Goal: Task Accomplishment & Management: Complete application form

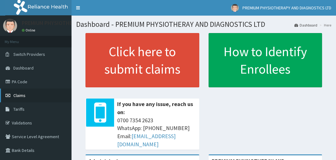
click at [16, 95] on span "Claims" at bounding box center [19, 95] width 12 height 6
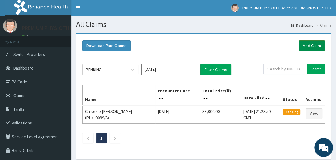
click at [310, 45] on link "Add Claim" at bounding box center [312, 45] width 26 height 11
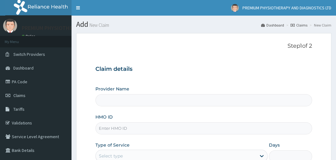
type input "PREMIUM PHYSIOTHERAY AND DIAGNOSTICS LTD"
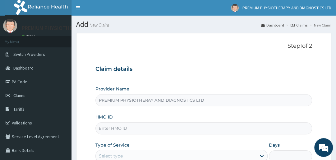
click at [100, 126] on input "HMO ID" at bounding box center [204, 128] width 217 height 12
type input "p"
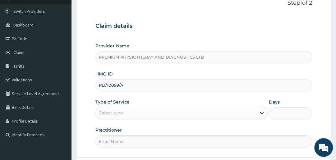
scroll to position [60, 0]
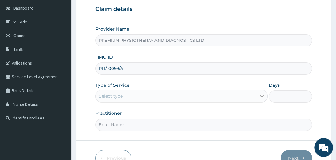
type input "PLI/10099/A"
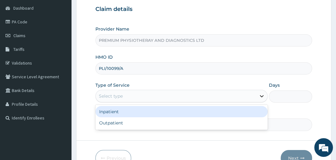
click at [262, 97] on icon at bounding box center [262, 96] width 6 height 6
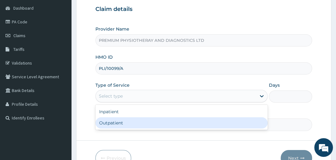
click at [169, 125] on div "Outpatient" at bounding box center [182, 122] width 172 height 11
type input "1"
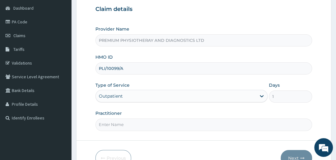
click at [101, 125] on input "Practitioner" at bounding box center [204, 124] width 217 height 12
type input "[PERSON_NAME]"
click at [305, 157] on icon "button" at bounding box center [303, 158] width 4 height 4
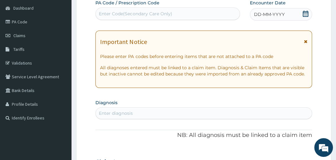
click at [102, 12] on div "Enter Code(Secondary Care Only)" at bounding box center [135, 14] width 73 height 6
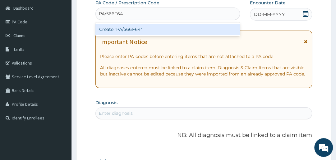
type input "PA/566F64"
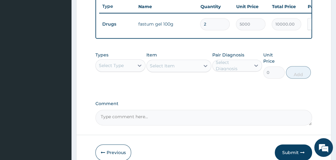
scroll to position [245, 0]
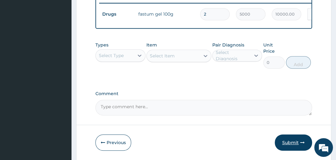
click at [294, 145] on button "Submit" at bounding box center [293, 142] width 37 height 16
